Goal: Transaction & Acquisition: Purchase product/service

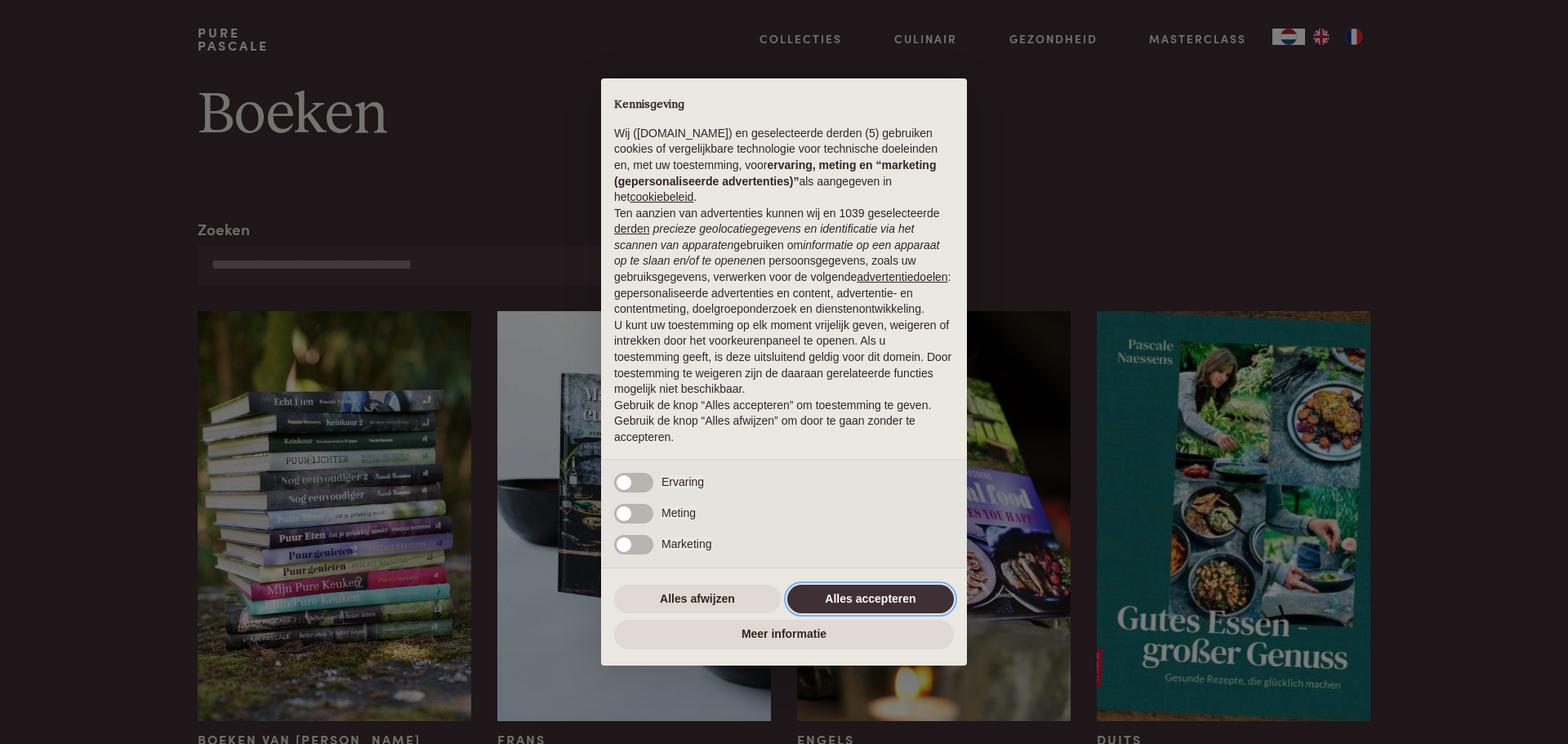
click at [870, 597] on button "Alles accepteren" at bounding box center [871, 600] width 167 height 30
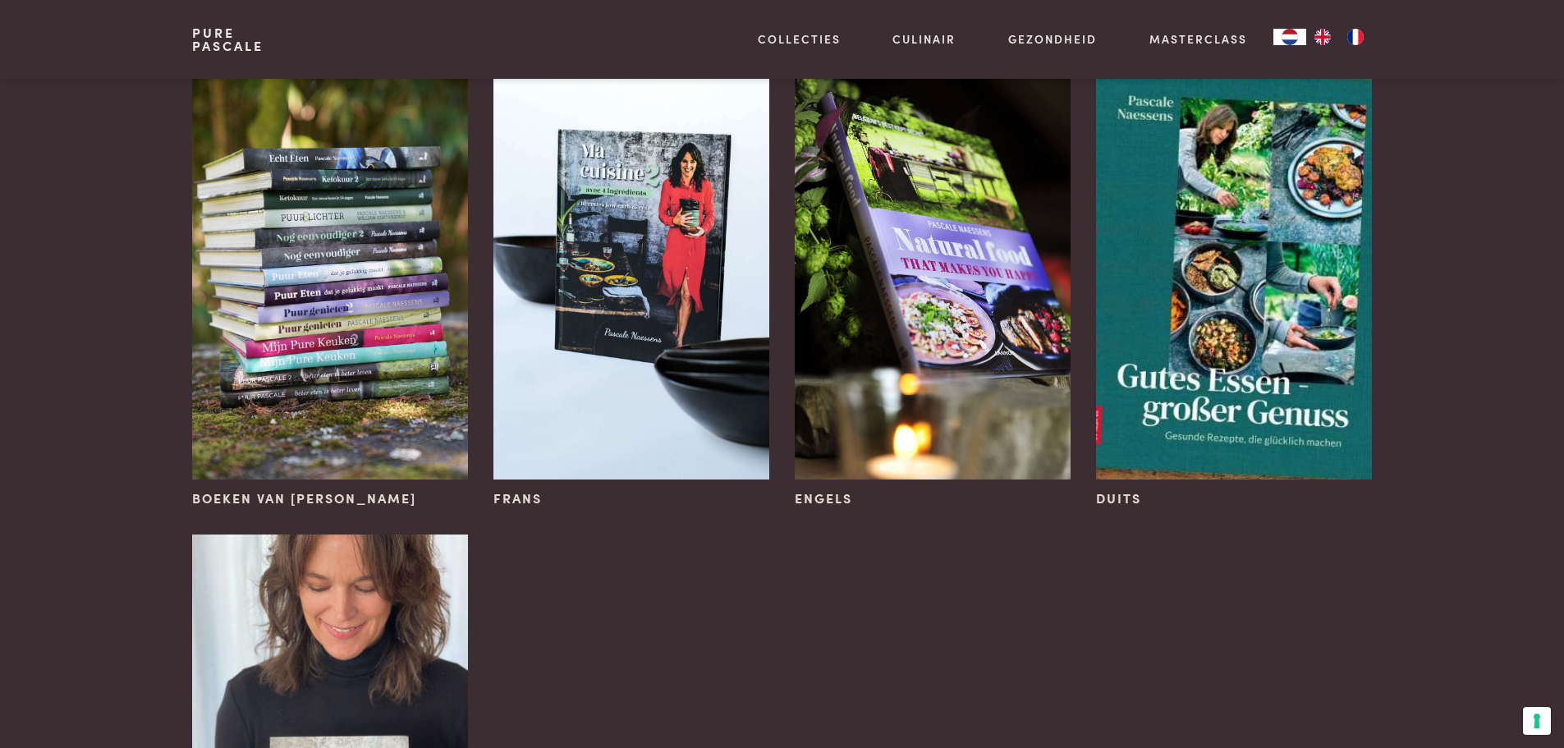
scroll to position [246, 0]
click at [512, 497] on span "Frans" at bounding box center [518, 498] width 48 height 20
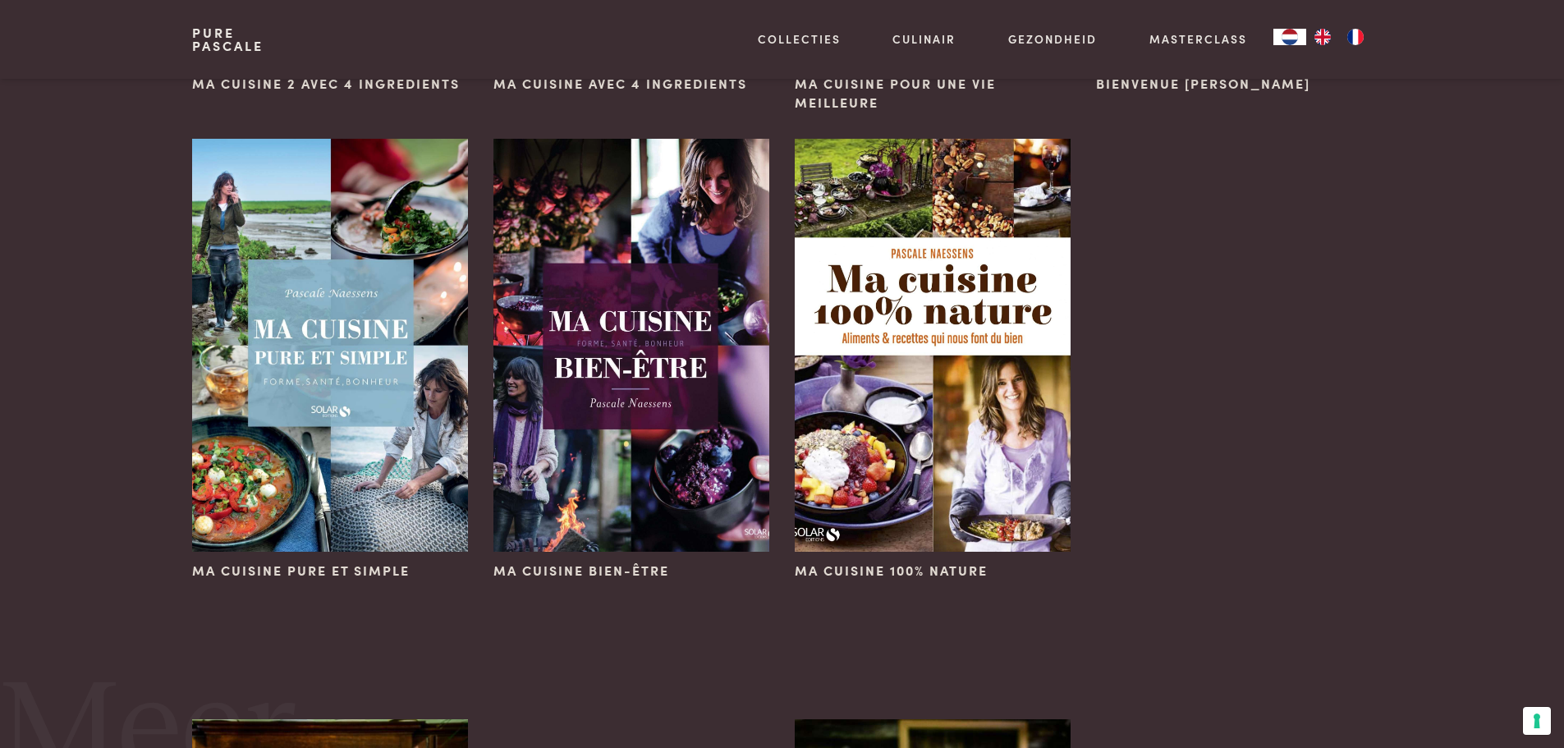
scroll to position [1067, 0]
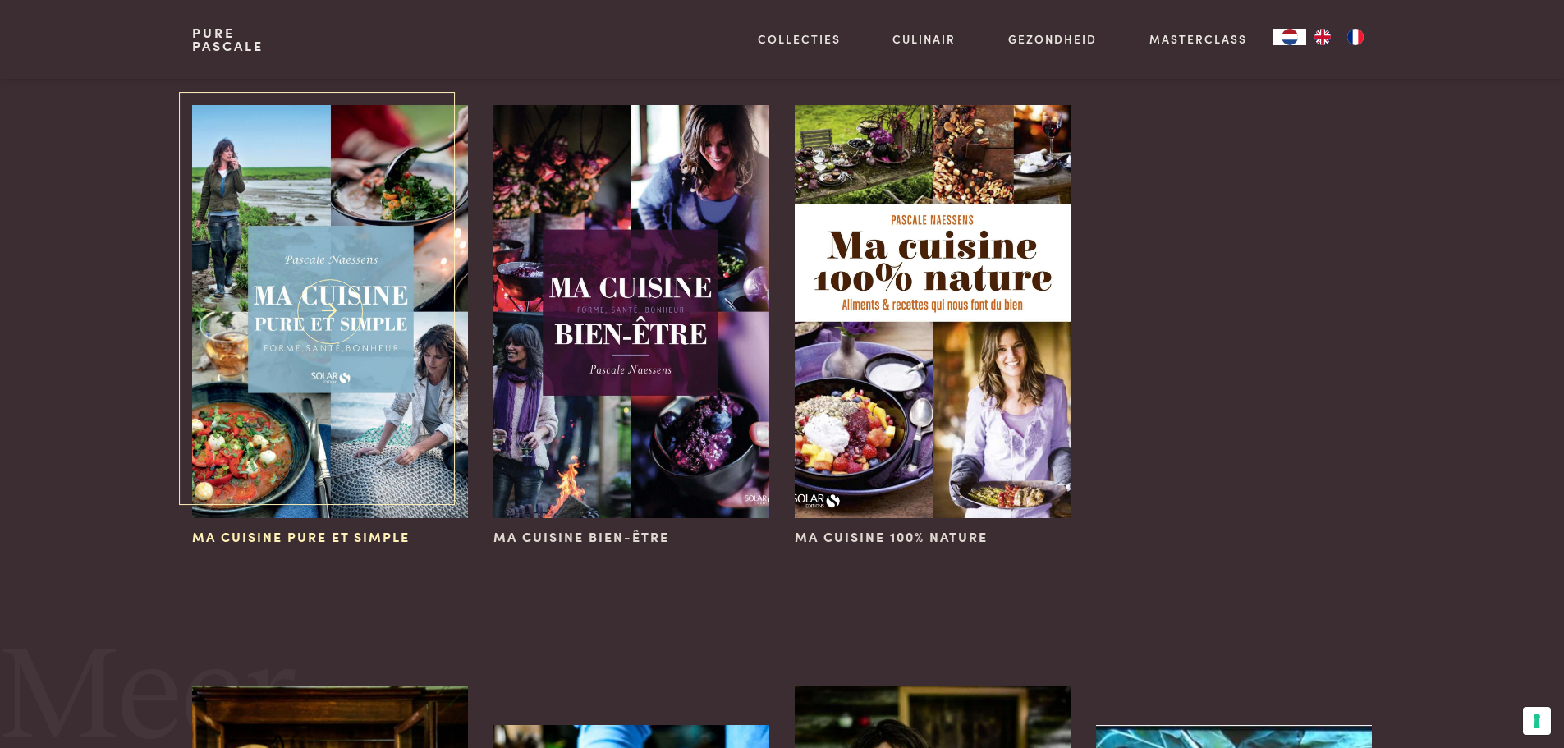
click at [338, 313] on img at bounding box center [329, 311] width 275 height 413
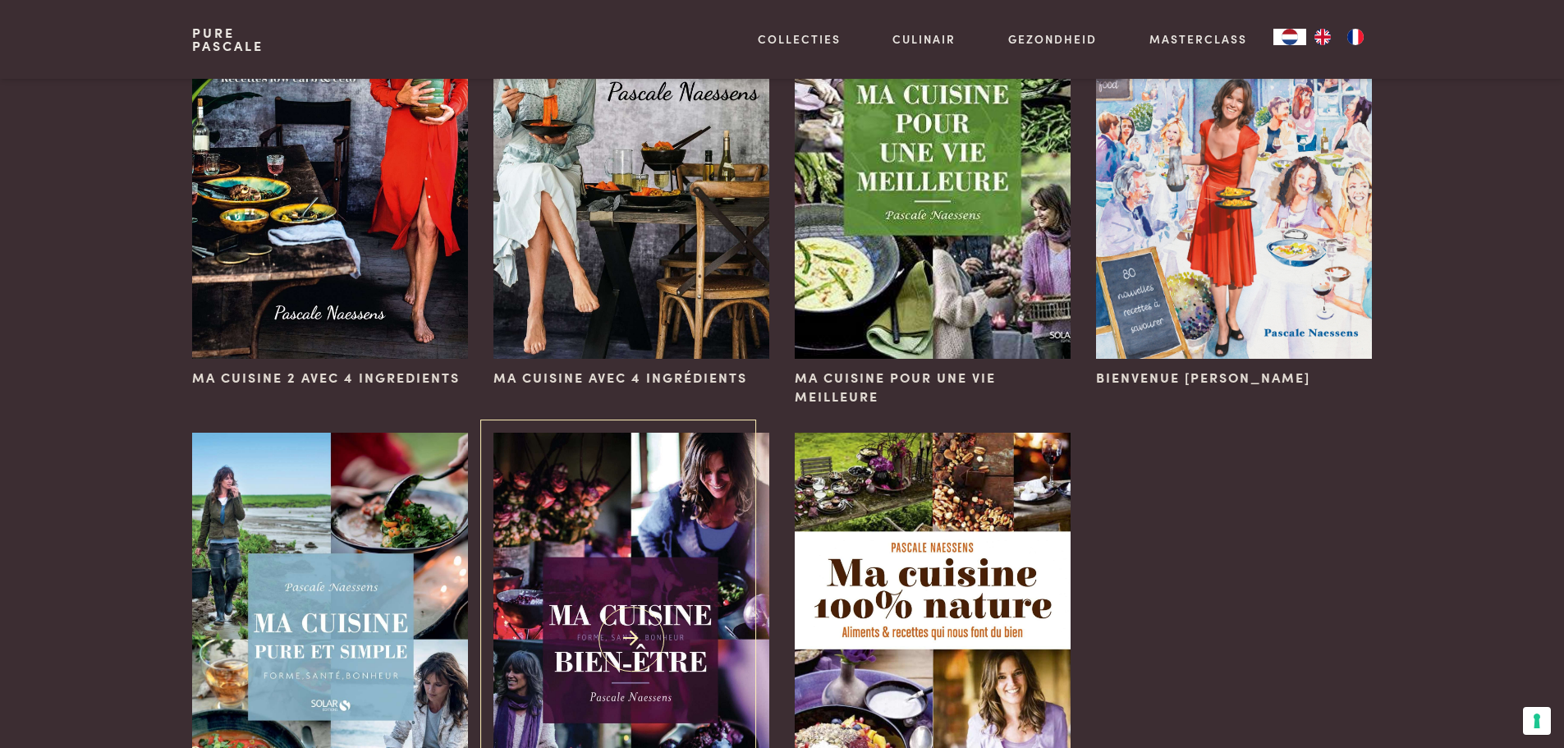
scroll to position [739, 0]
click at [312, 142] on img at bounding box center [329, 153] width 275 height 413
click at [576, 214] on img at bounding box center [631, 153] width 275 height 413
click at [370, 254] on img at bounding box center [329, 153] width 275 height 413
click at [1211, 225] on img at bounding box center [1233, 153] width 275 height 413
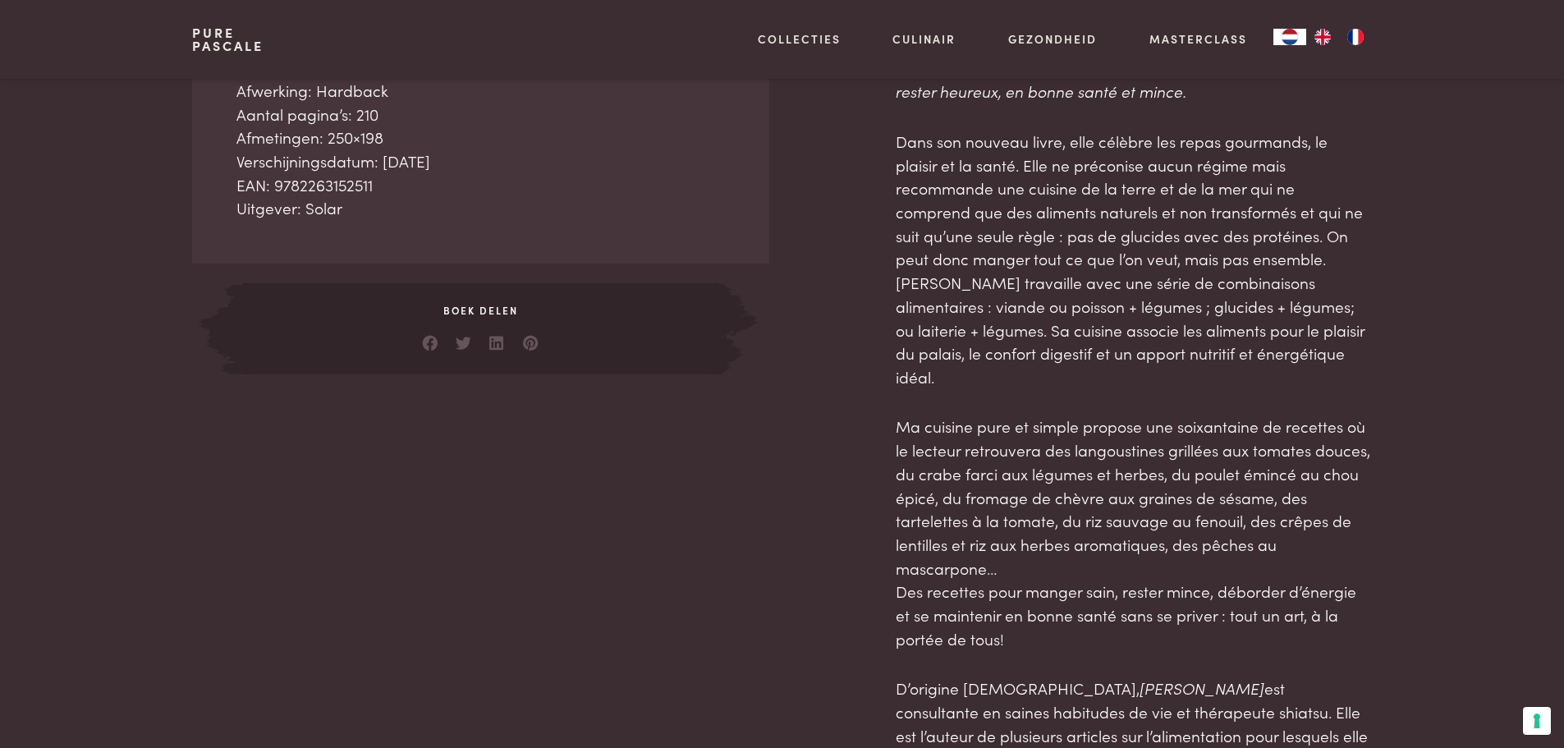
scroll to position [493, 0]
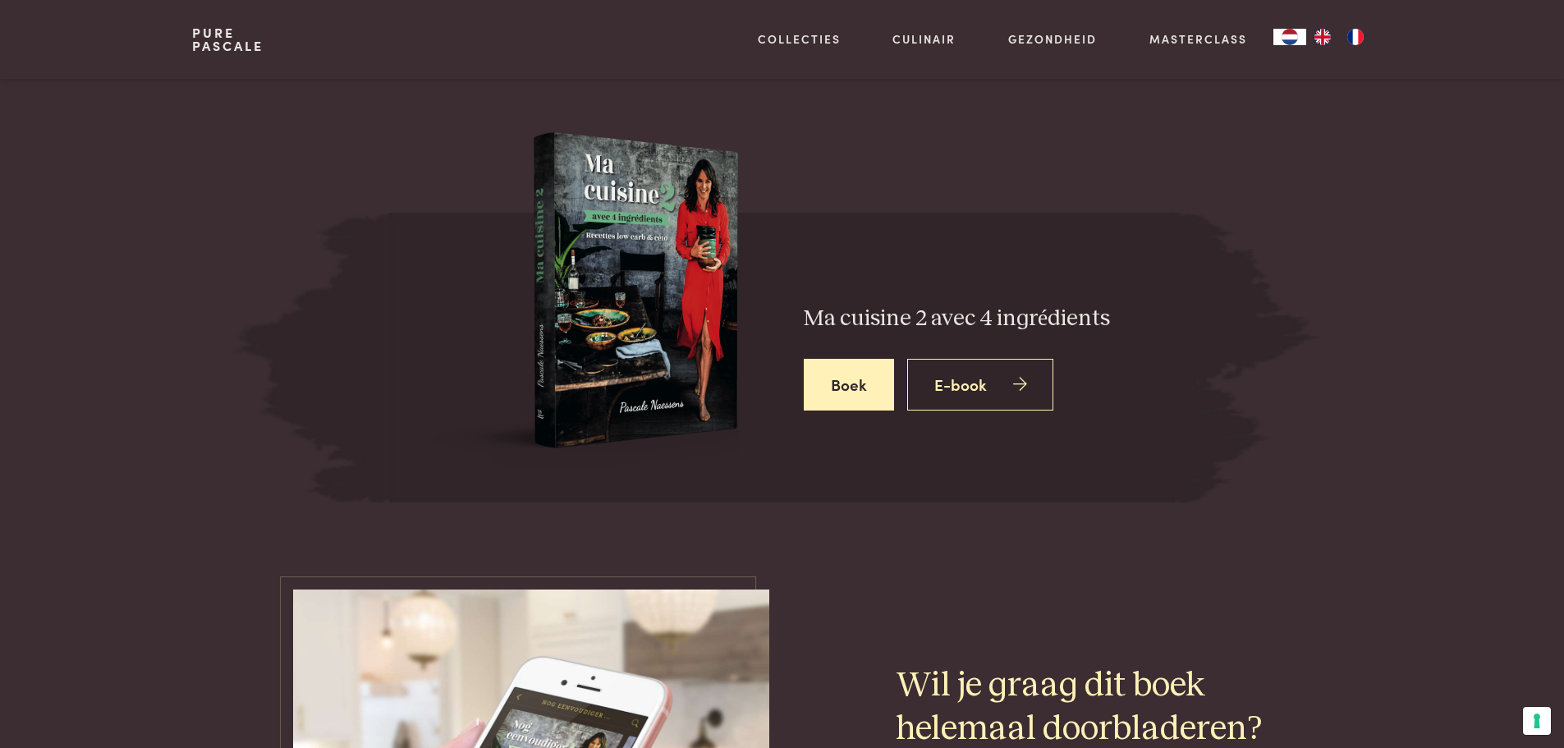
scroll to position [2628, 0]
click at [861, 362] on link "Boek" at bounding box center [849, 384] width 90 height 52
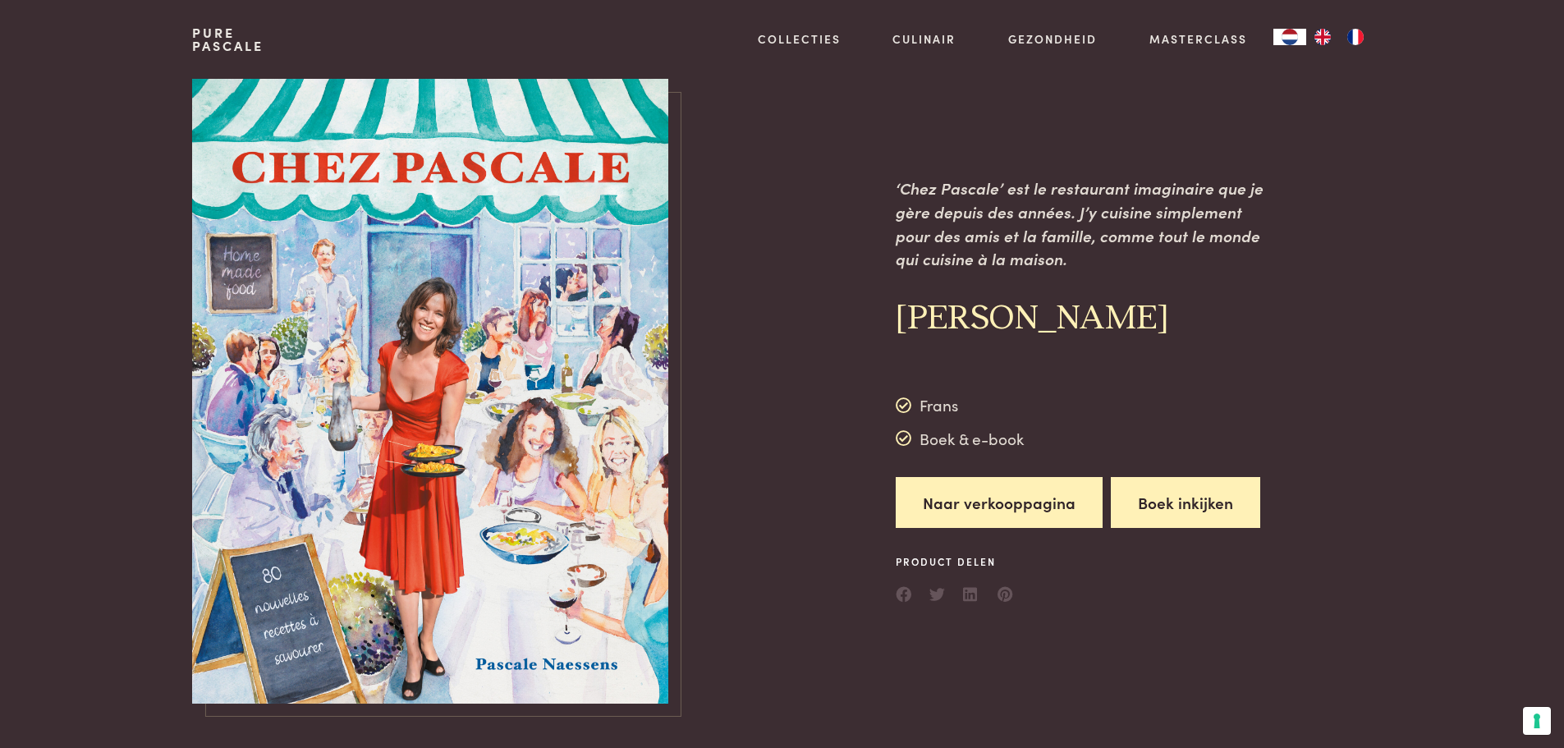
click at [1174, 510] on button "Boek inkijken" at bounding box center [1185, 503] width 149 height 52
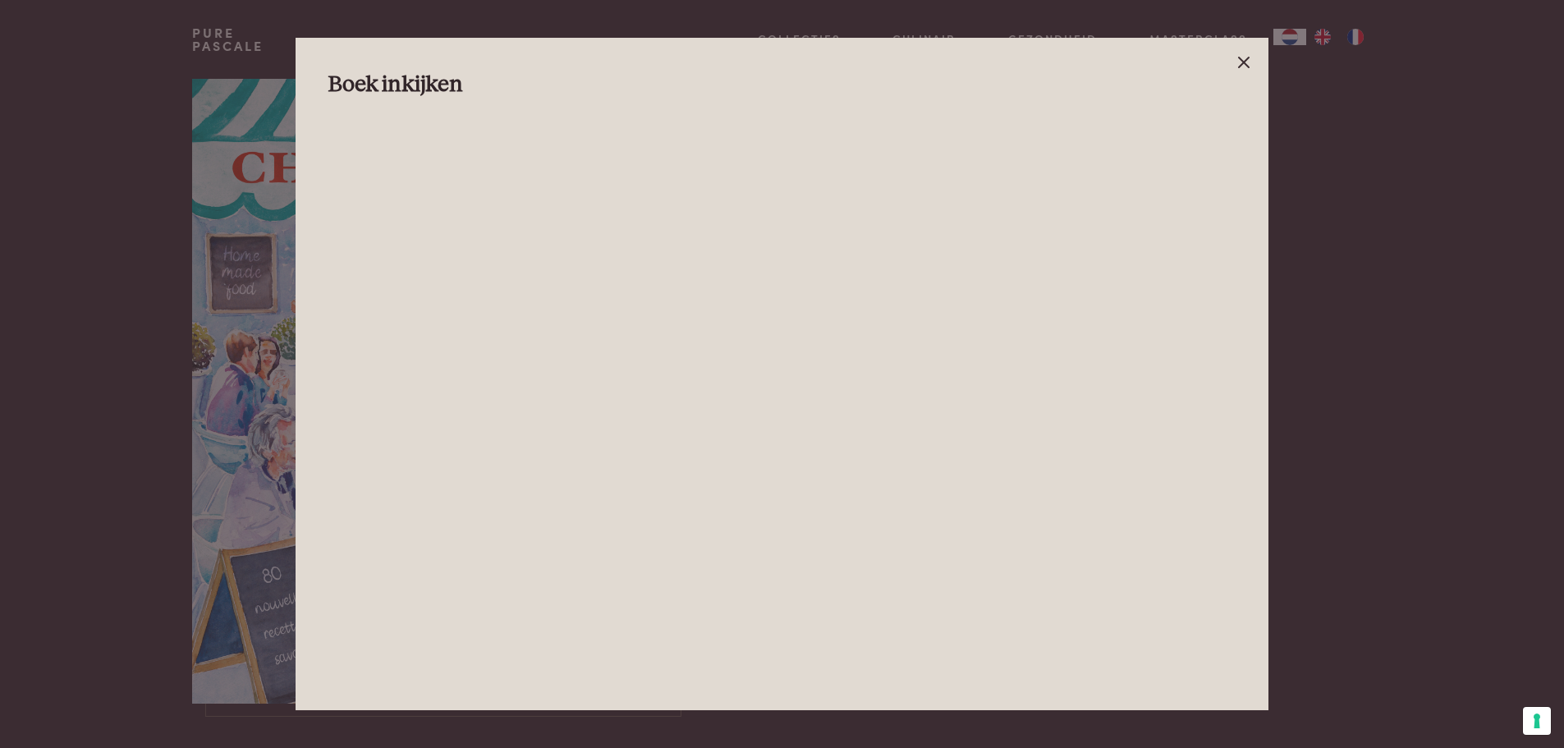
click at [1241, 62] on icon at bounding box center [1244, 63] width 20 height 20
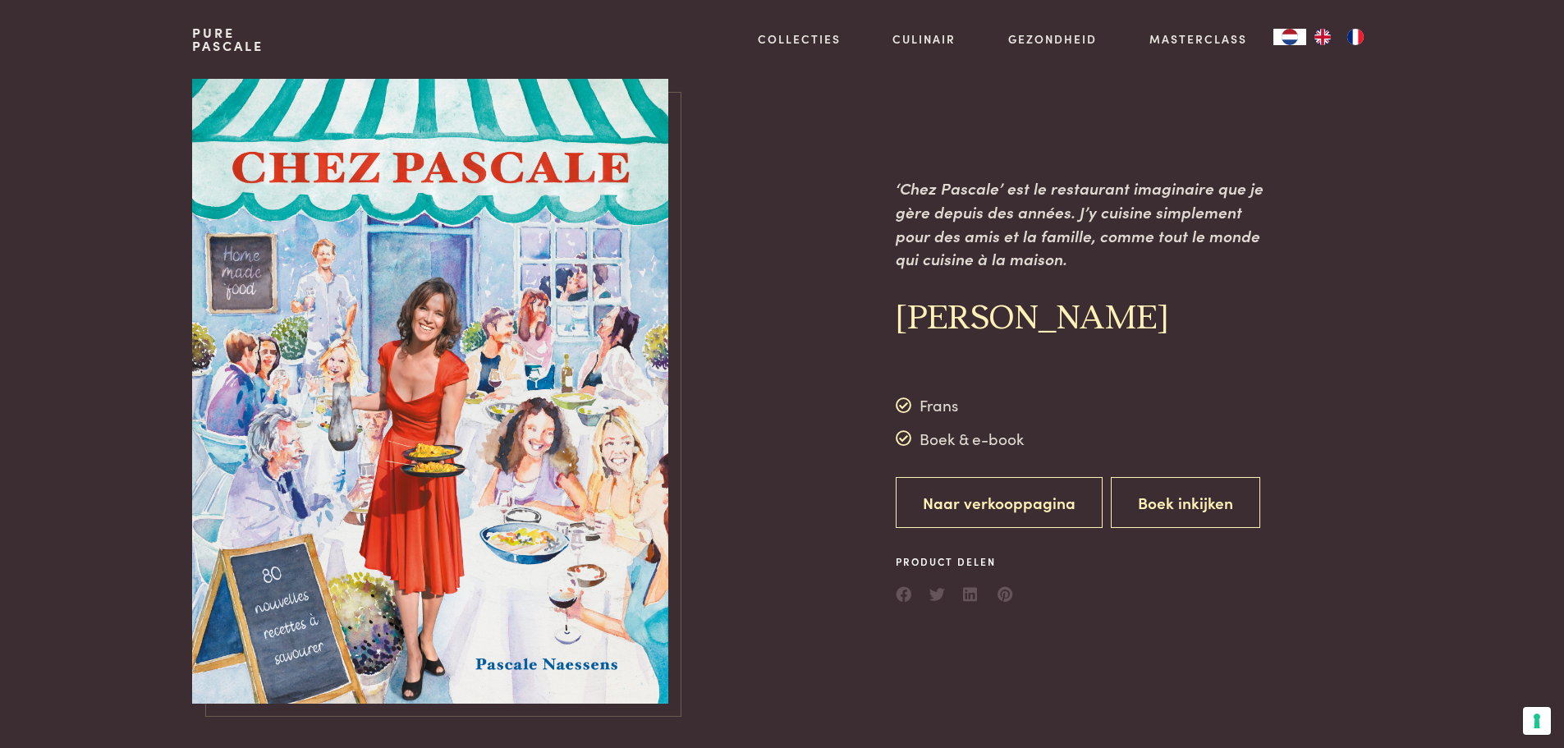
click at [1037, 500] on link "Naar verkooppagina" at bounding box center [999, 503] width 207 height 52
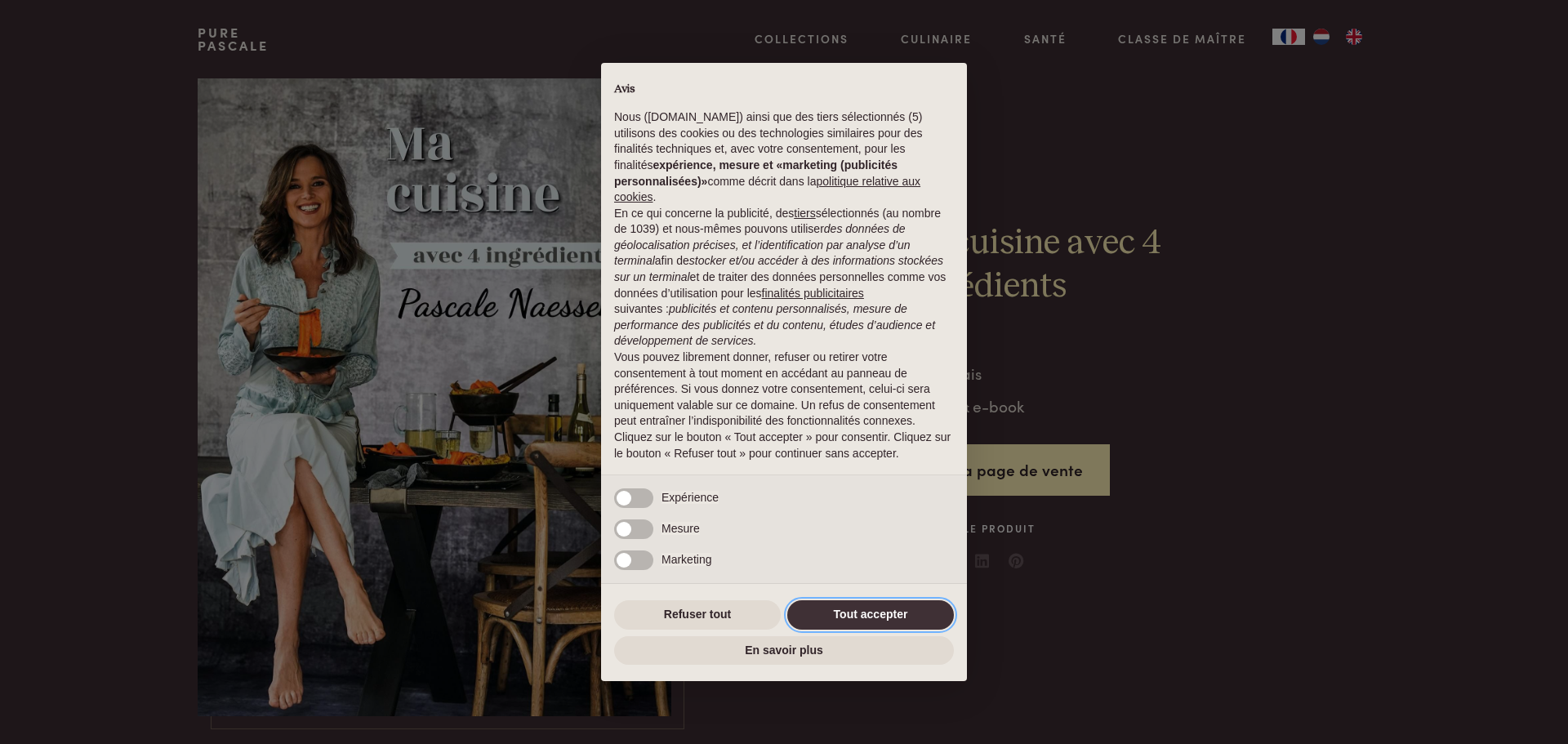
click at [920, 613] on button "Tout accepter" at bounding box center [871, 616] width 167 height 30
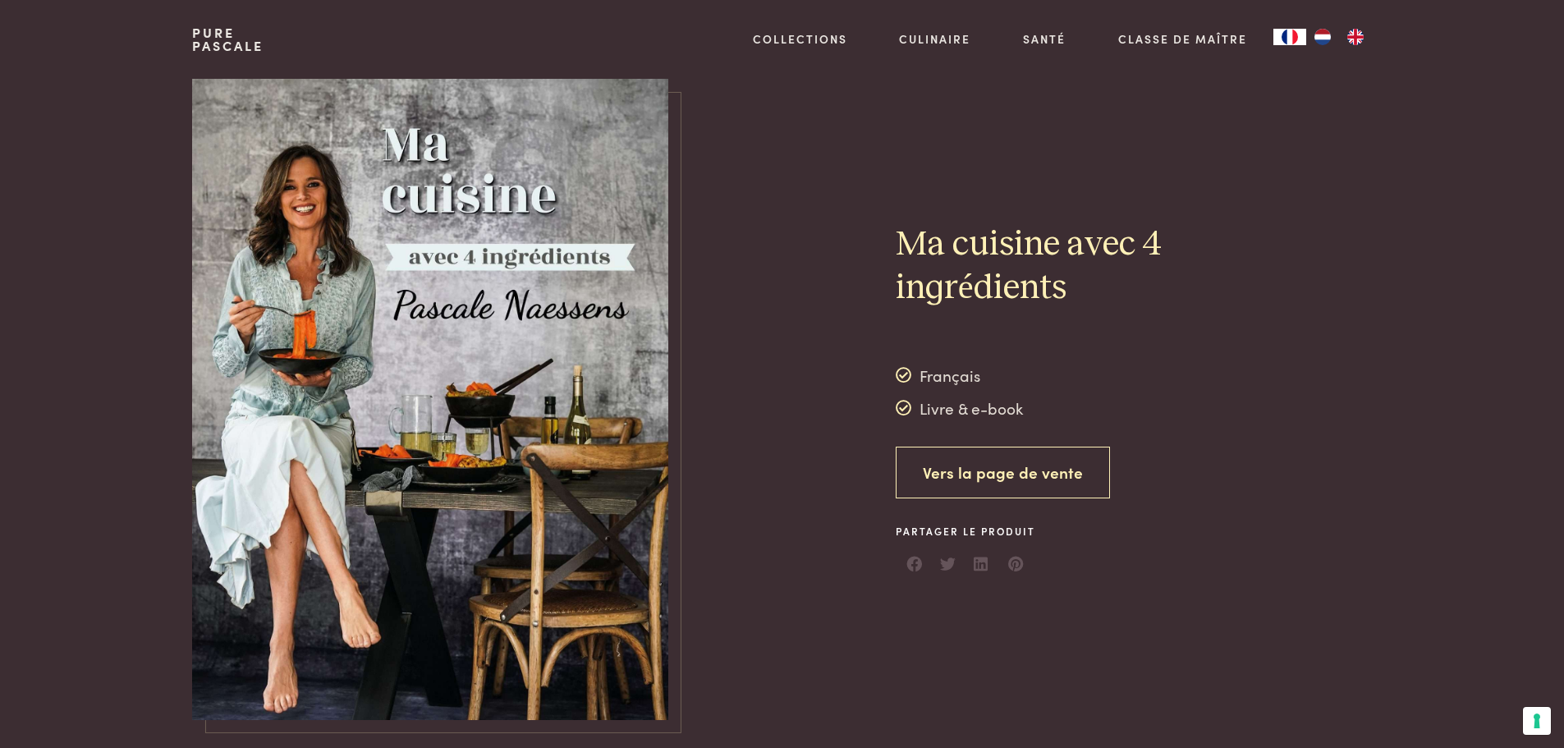
click at [1039, 478] on link "Vers la page de vente" at bounding box center [1003, 473] width 214 height 52
